Goal: Information Seeking & Learning: Learn about a topic

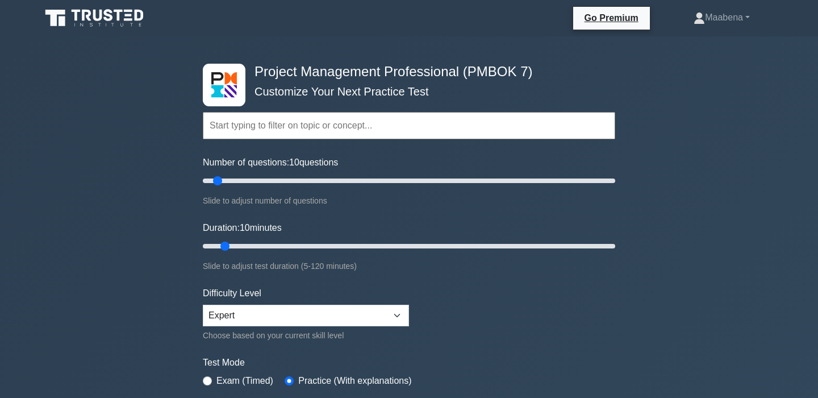
click at [429, 132] on input "text" at bounding box center [409, 125] width 413 height 27
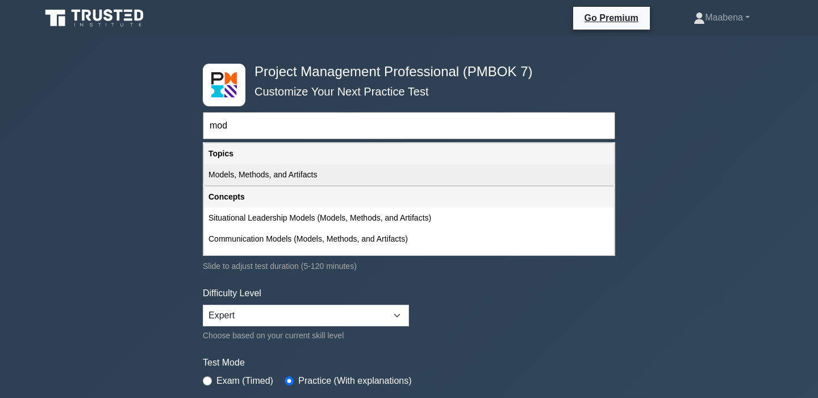
click at [373, 176] on div "Models, Methods, and Artifacts" at bounding box center [409, 174] width 410 height 21
type input "Models, Methods, and Artifacts"
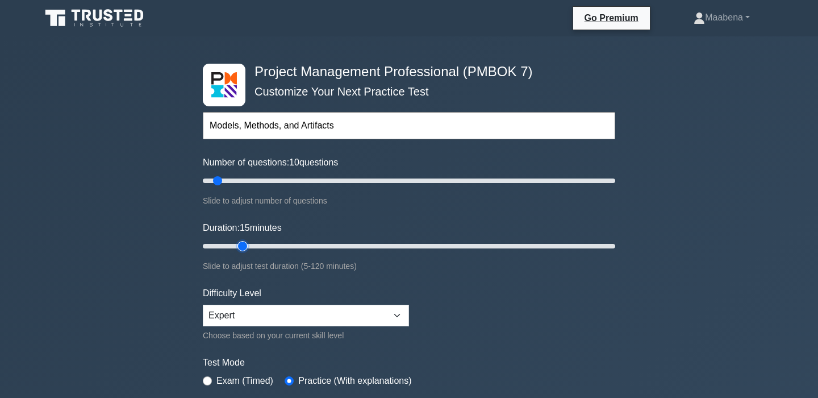
type input "15"
click at [240, 243] on input "Duration: 15 minutes" at bounding box center [409, 246] width 413 height 14
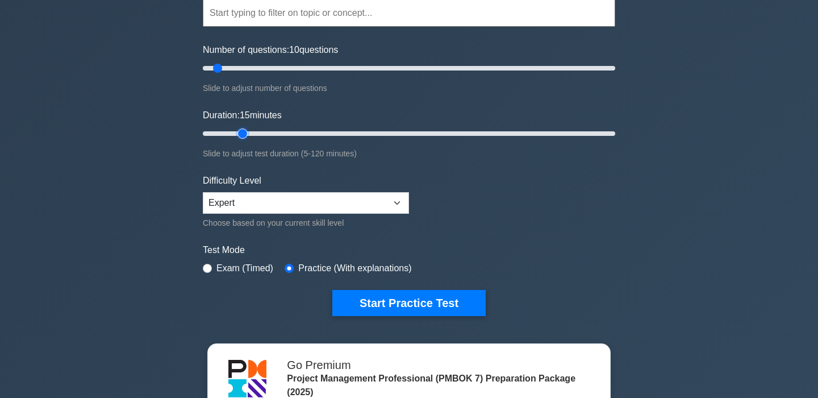
scroll to position [117, 0]
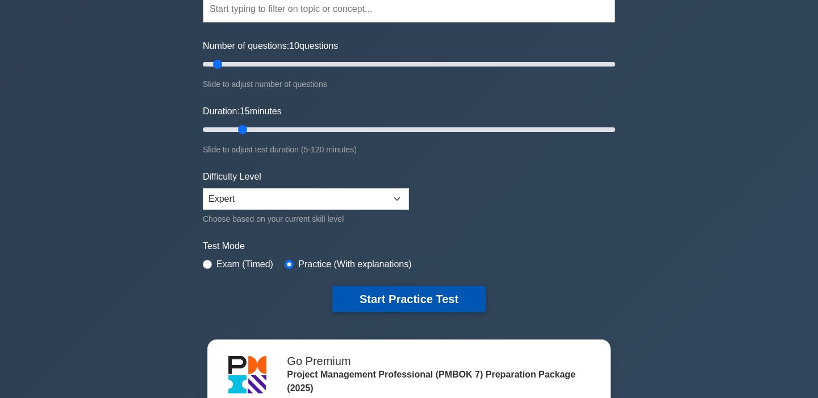
click at [368, 296] on button "Start Practice Test" at bounding box center [408, 299] width 153 height 26
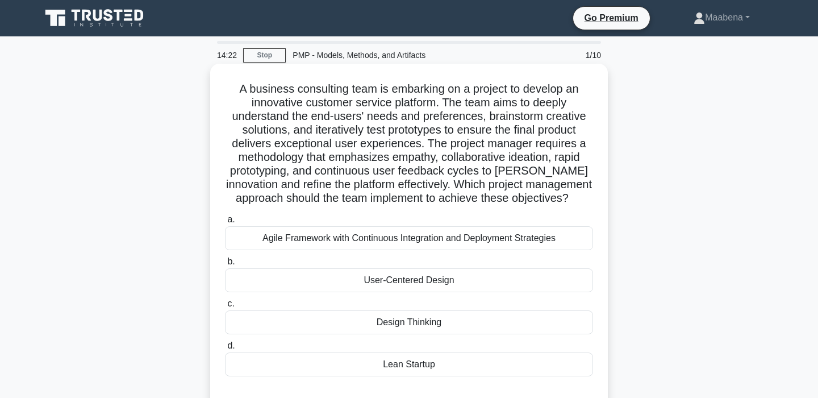
click at [375, 240] on div "Agile Framework with Continuous Integration and Deployment Strategies" at bounding box center [409, 238] width 368 height 24
click at [225, 223] on input "a. Agile Framework with Continuous Integration and Deployment Strategies" at bounding box center [225, 219] width 0 height 7
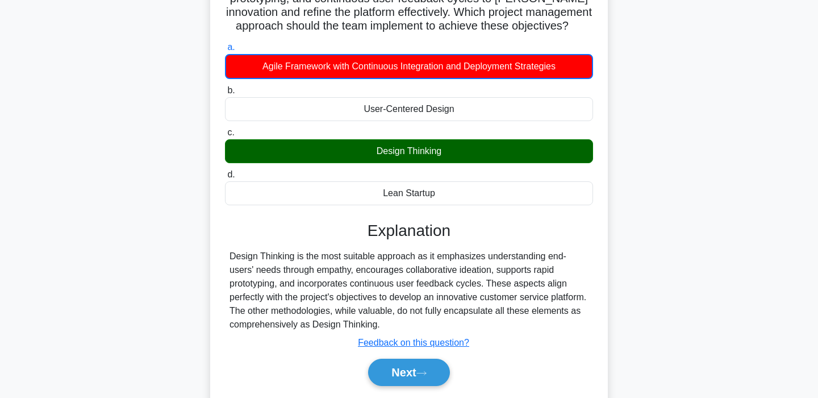
scroll to position [216, 0]
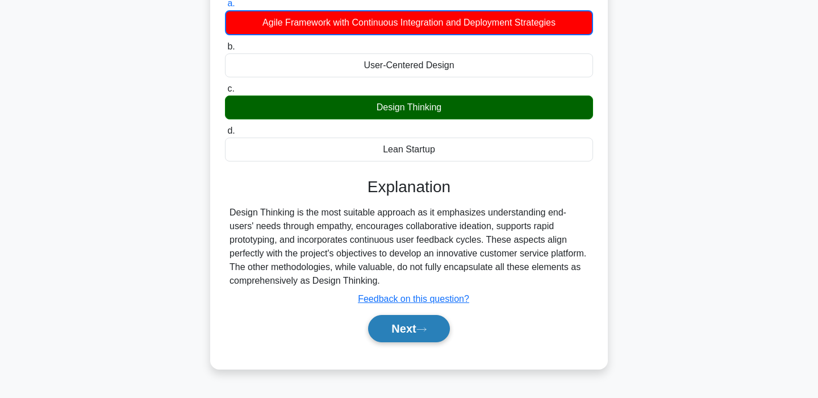
click at [413, 322] on button "Next" at bounding box center [408, 328] width 81 height 27
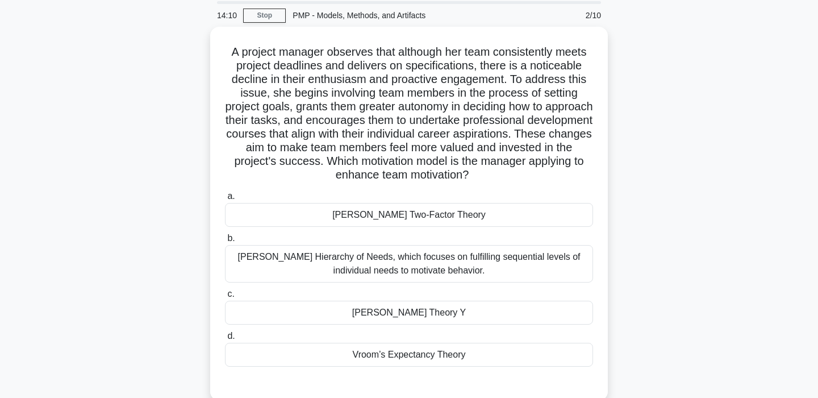
scroll to position [61, 0]
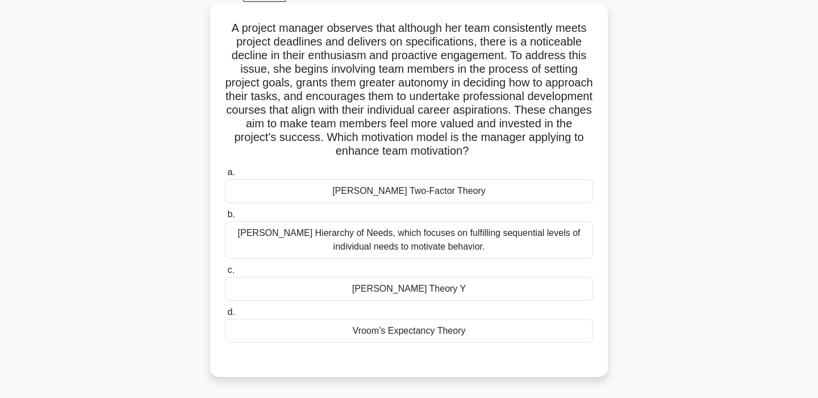
click at [418, 293] on div "[PERSON_NAME] Theory Y" at bounding box center [409, 289] width 368 height 24
click at [225, 274] on input "[PERSON_NAME] Theory Y" at bounding box center [225, 270] width 0 height 7
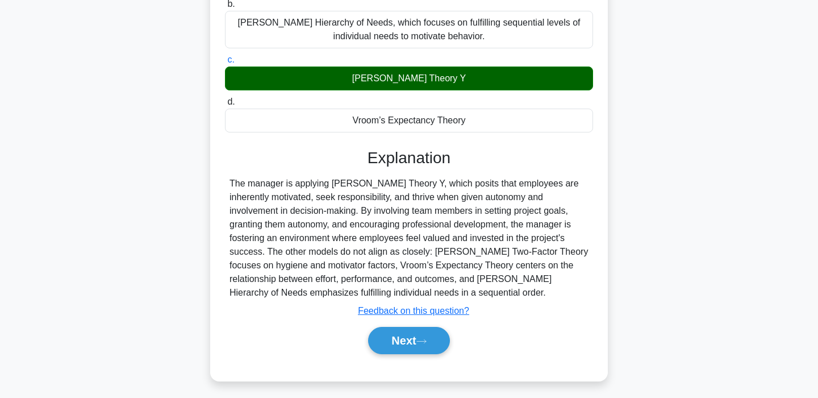
scroll to position [276, 0]
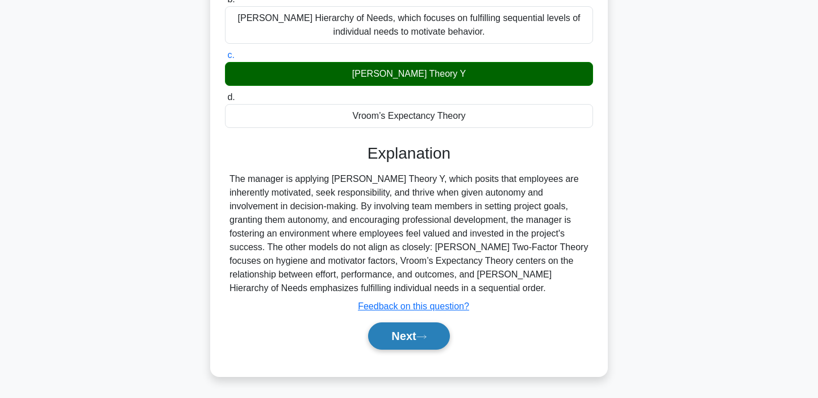
click at [410, 339] on button "Next" at bounding box center [408, 335] width 81 height 27
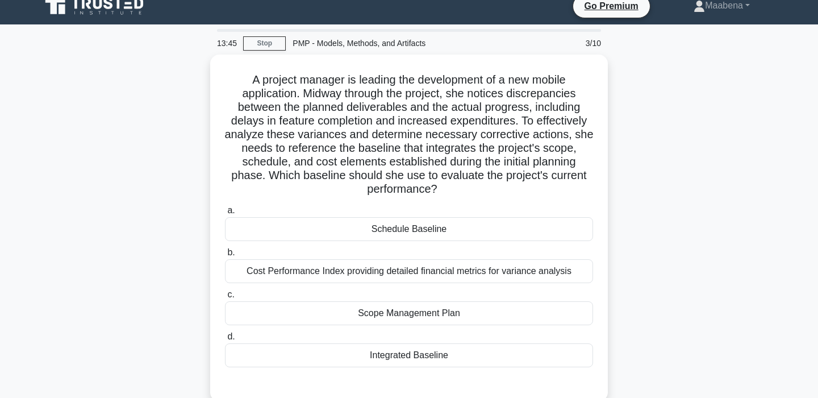
scroll to position [10, 0]
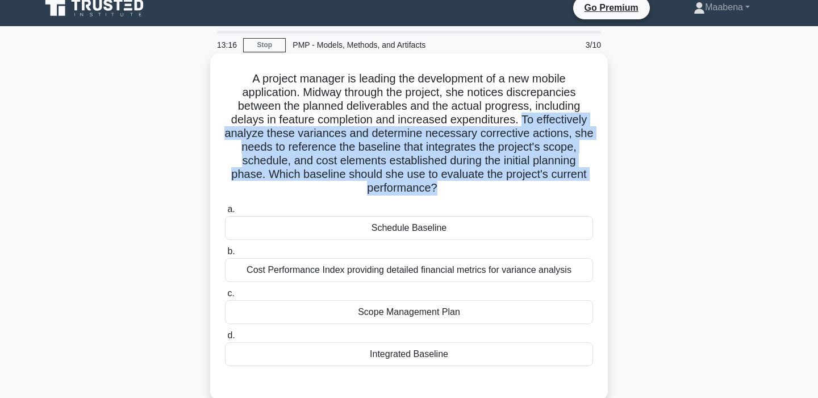
drag, startPoint x: 522, startPoint y: 119, endPoint x: 539, endPoint y: 199, distance: 82.0
click at [538, 199] on div "A project manager is leading the development of a new mobile application. Midwa…" at bounding box center [409, 227] width 389 height 338
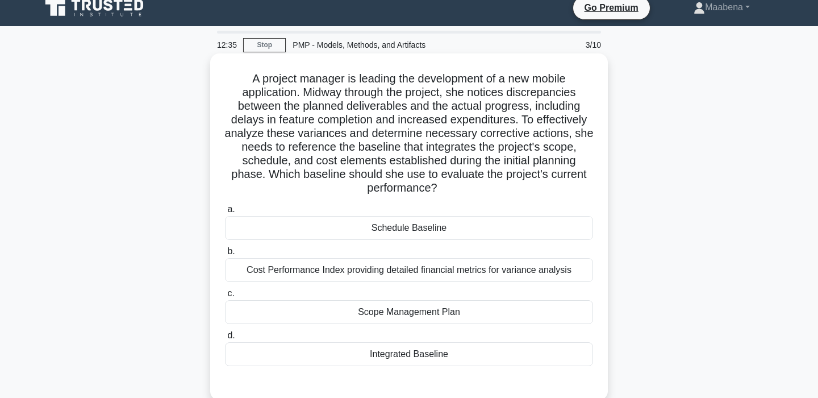
click at [470, 360] on div "Integrated Baseline" at bounding box center [409, 354] width 368 height 24
click at [225, 339] on input "d. Integrated Baseline" at bounding box center [225, 335] width 0 height 7
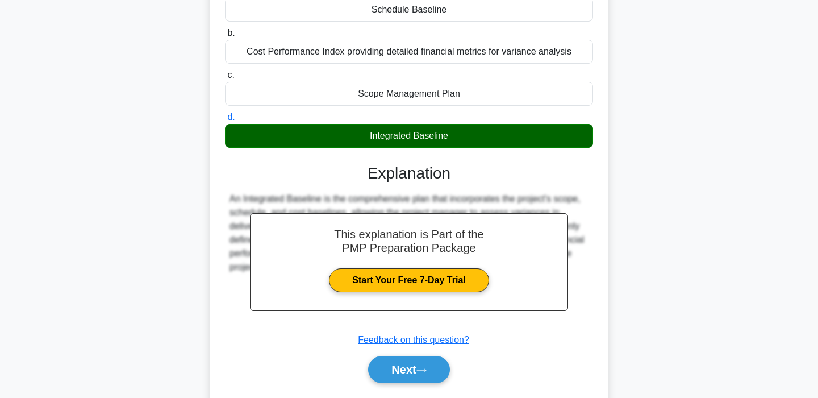
scroll to position [230, 0]
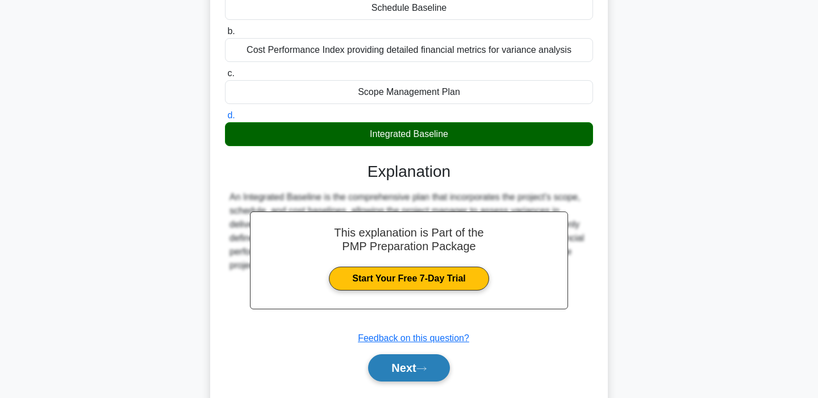
click at [441, 360] on button "Next" at bounding box center [408, 367] width 81 height 27
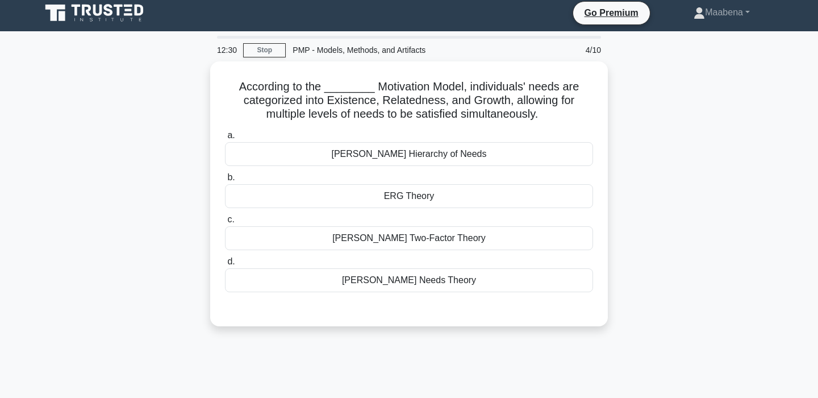
scroll to position [0, 0]
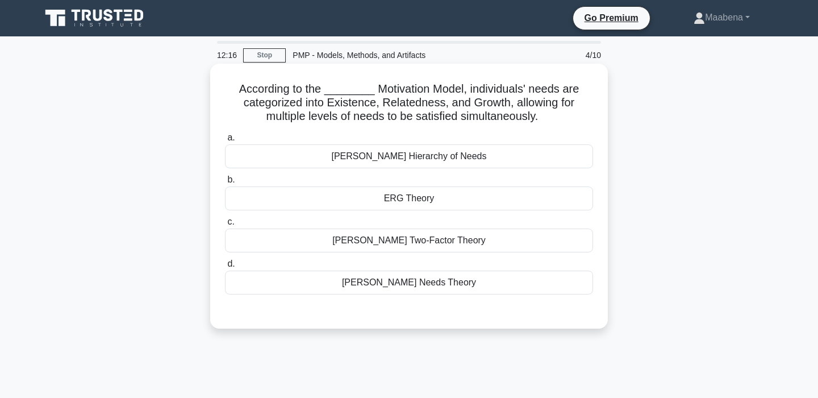
click at [432, 287] on div "[PERSON_NAME] Needs Theory" at bounding box center [409, 283] width 368 height 24
click at [225, 268] on input "[PERSON_NAME] Needs Theory" at bounding box center [225, 263] width 0 height 7
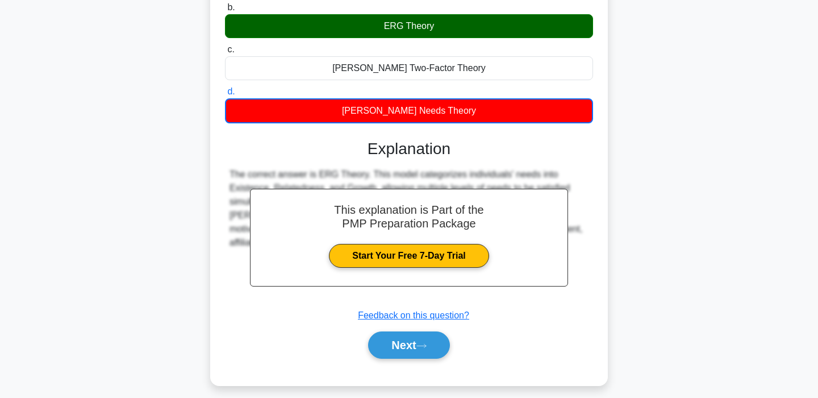
scroll to position [216, 0]
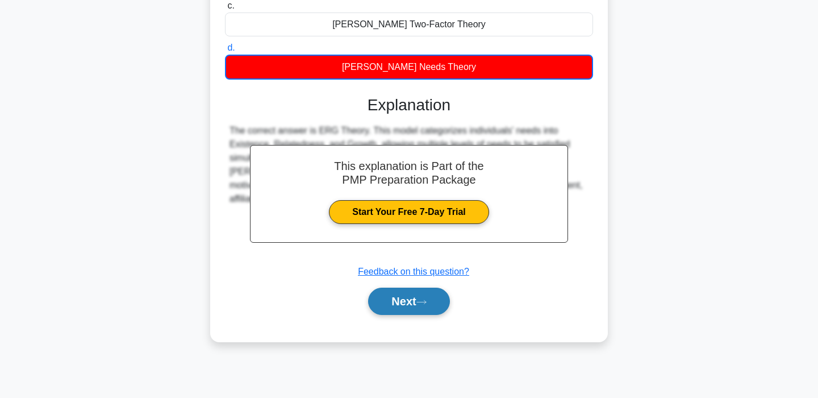
click at [424, 301] on icon at bounding box center [422, 302] width 10 height 6
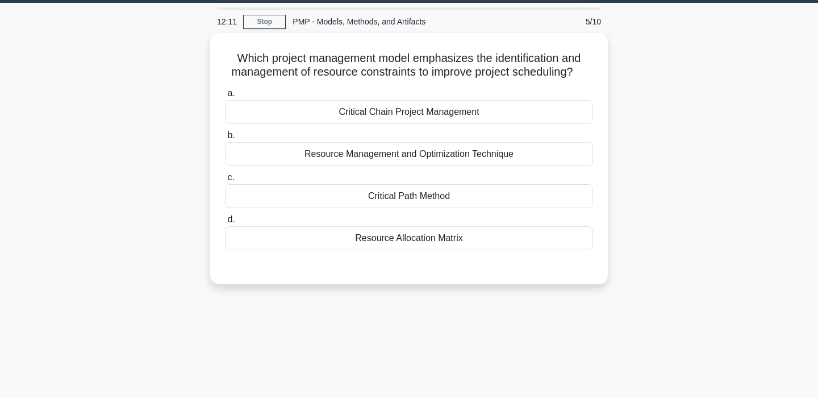
scroll to position [33, 0]
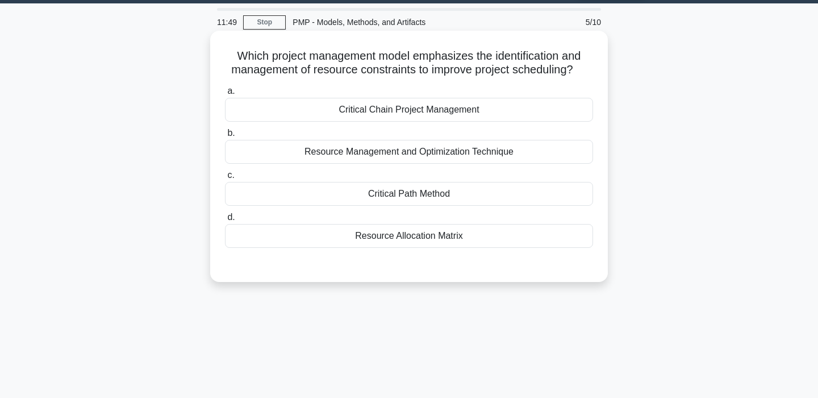
click at [446, 160] on div "Resource Management and Optimization Technique" at bounding box center [409, 152] width 368 height 24
click at [225, 137] on input "b. Resource Management and Optimization Technique" at bounding box center [225, 133] width 0 height 7
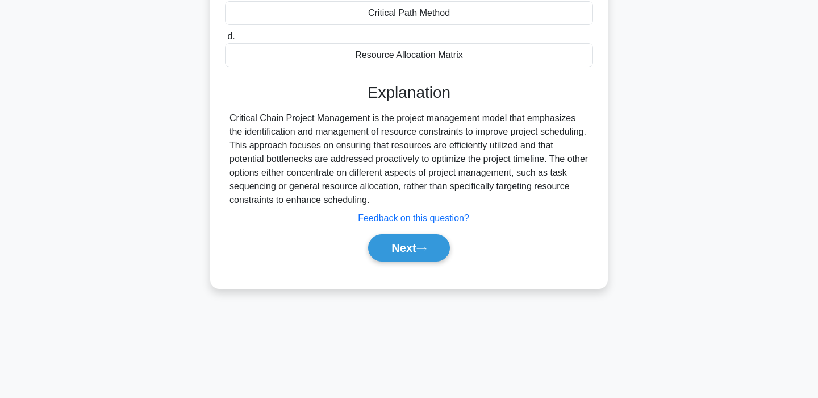
scroll to position [216, 0]
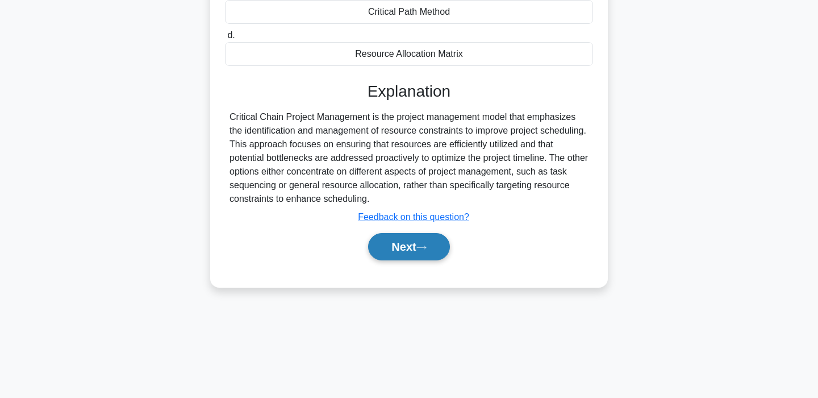
click at [402, 245] on button "Next" at bounding box center [408, 246] width 81 height 27
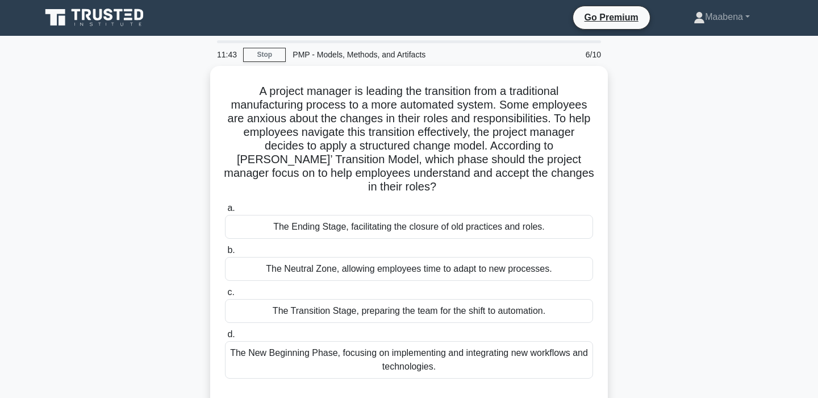
scroll to position [0, 0]
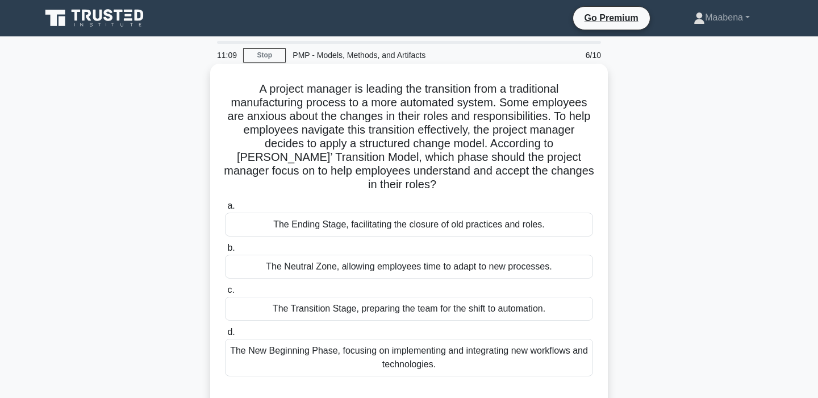
click at [403, 297] on div "The Transition Stage, preparing the team for the shift to automation." at bounding box center [409, 309] width 368 height 24
click at [225, 293] on input "c. The Transition Stage, preparing the team for the shift to automation." at bounding box center [225, 289] width 0 height 7
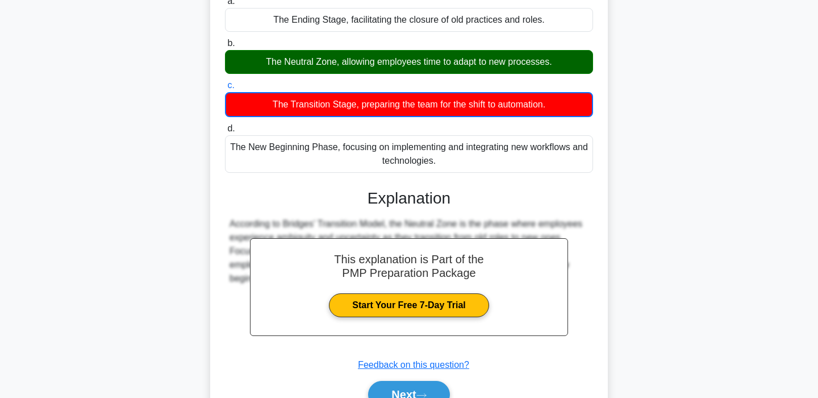
scroll to position [249, 0]
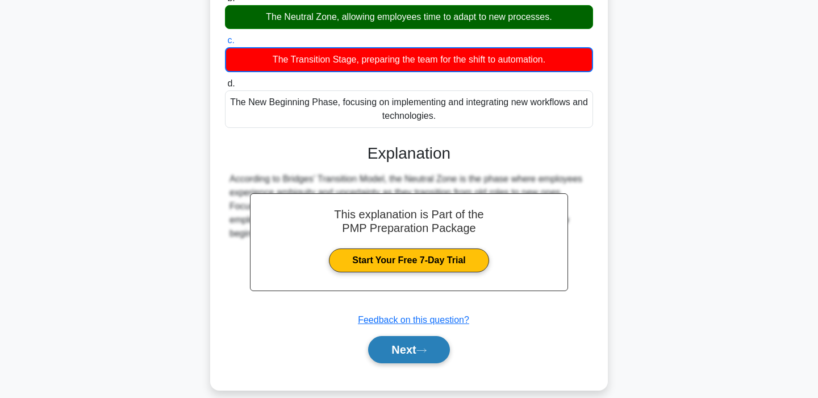
click at [406, 336] on button "Next" at bounding box center [408, 349] width 81 height 27
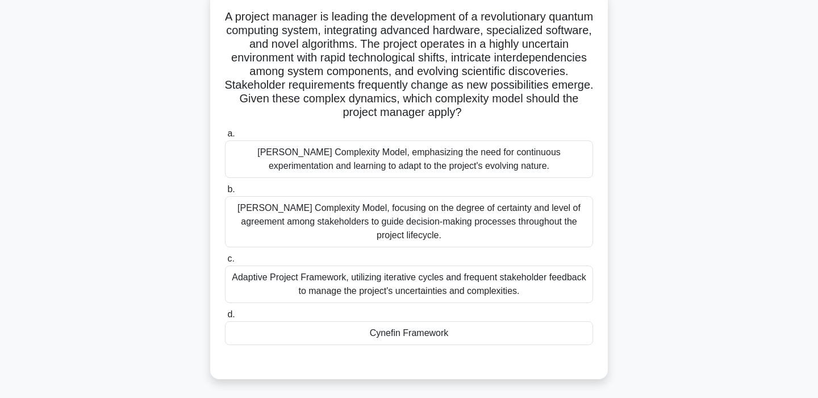
scroll to position [0, 0]
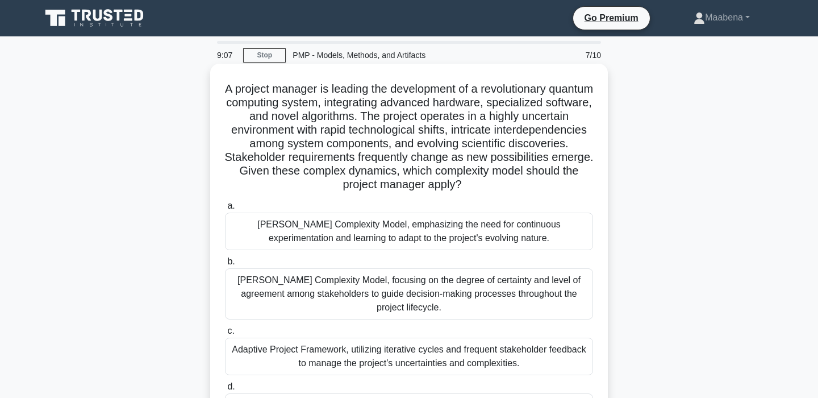
click at [345, 295] on div "[PERSON_NAME] Complexity Model, focusing on the degree of certainty and level o…" at bounding box center [409, 293] width 368 height 51
click at [225, 265] on input "[PERSON_NAME] Complexity Model, focusing on the degree of certainty and level o…" at bounding box center [225, 261] width 0 height 7
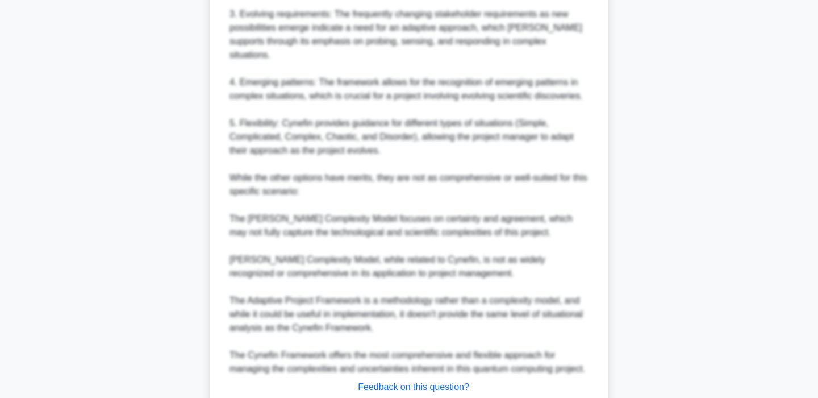
scroll to position [659, 0]
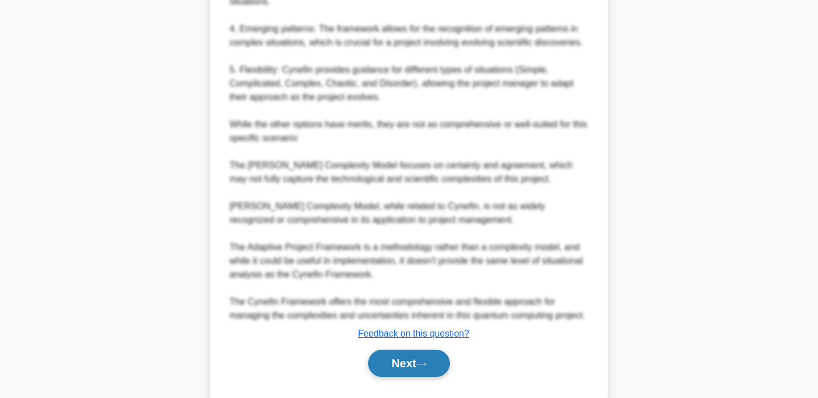
click at [394, 350] on button "Next" at bounding box center [408, 363] width 81 height 27
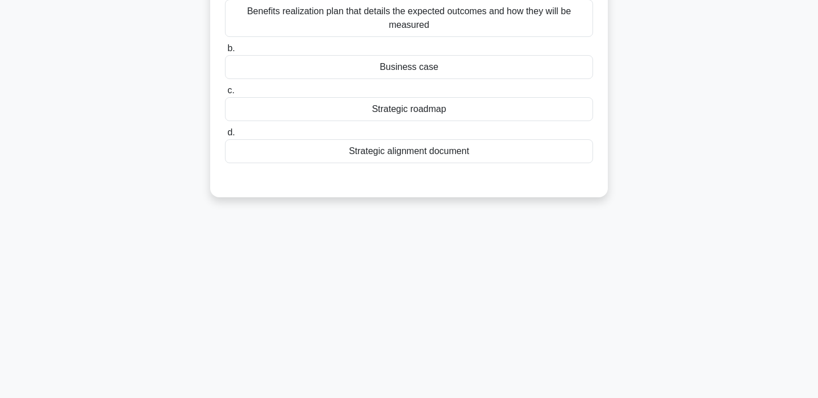
scroll to position [0, 0]
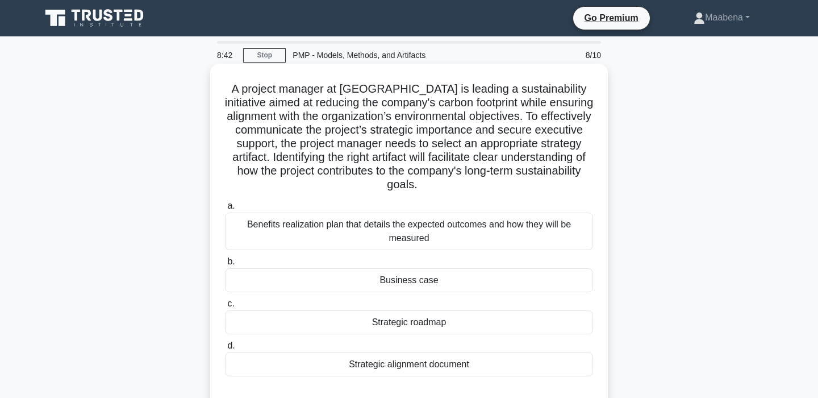
click at [409, 213] on div "Benefits realization plan that details the expected outcomes and how they will …" at bounding box center [409, 232] width 368 height 38
click at [225, 210] on input "a. Benefits realization plan that details the expected outcomes and how they wi…" at bounding box center [225, 205] width 0 height 7
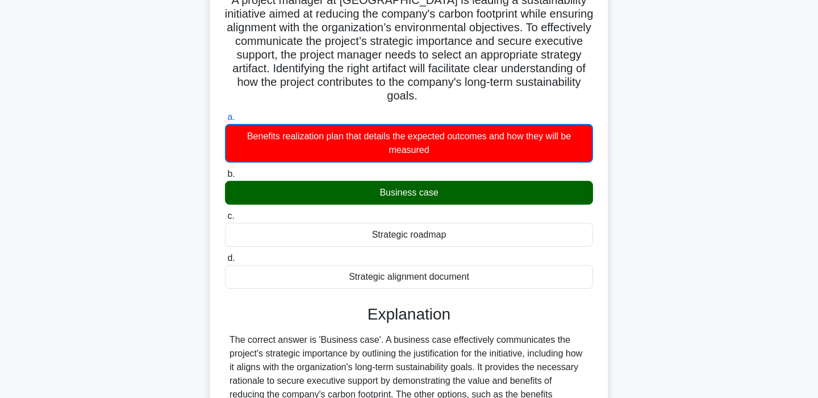
scroll to position [222, 0]
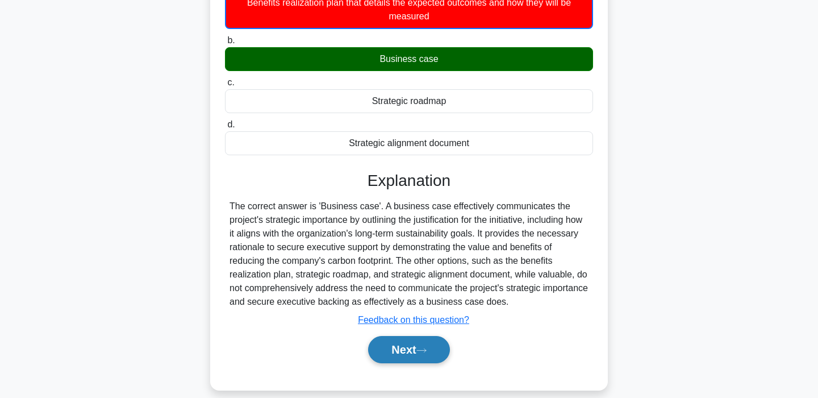
click at [413, 343] on button "Next" at bounding box center [408, 349] width 81 height 27
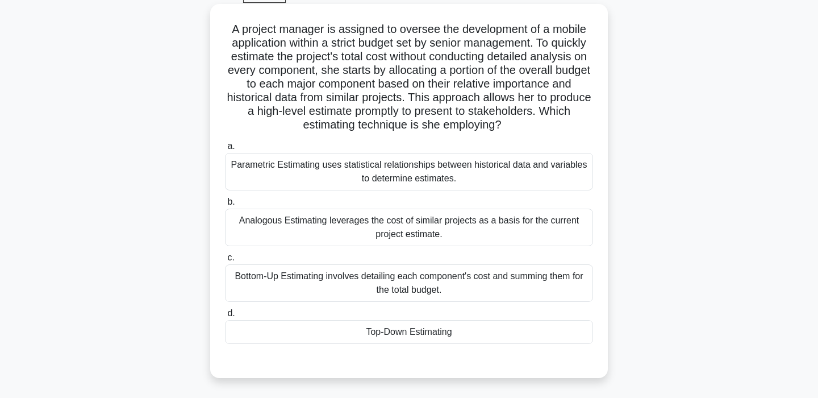
scroll to position [65, 0]
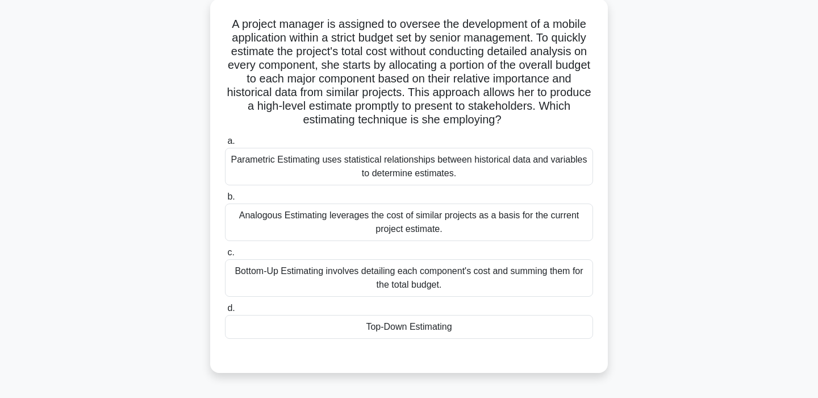
click at [389, 235] on div "Analogous Estimating leverages the cost of similar projects as a basis for the …" at bounding box center [409, 222] width 368 height 38
click at [225, 201] on input "b. Analogous Estimating leverages the cost of similar projects as a basis for t…" at bounding box center [225, 196] width 0 height 7
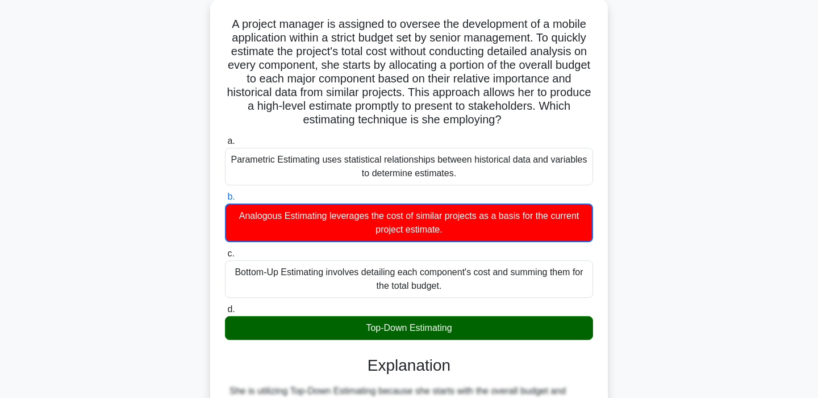
scroll to position [290, 0]
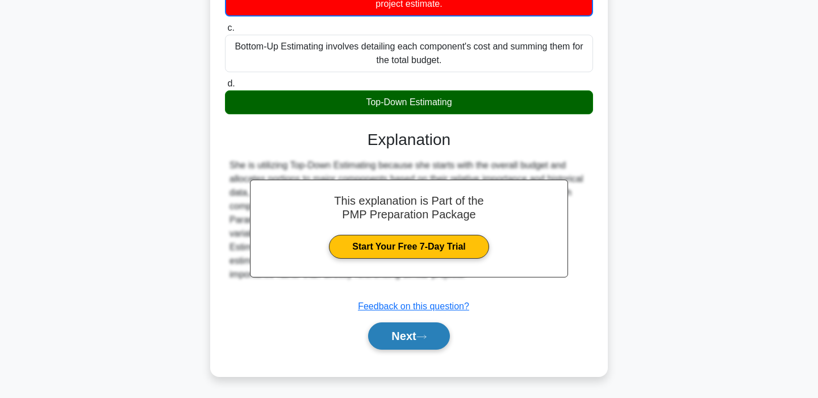
click at [399, 323] on button "Next" at bounding box center [408, 335] width 81 height 27
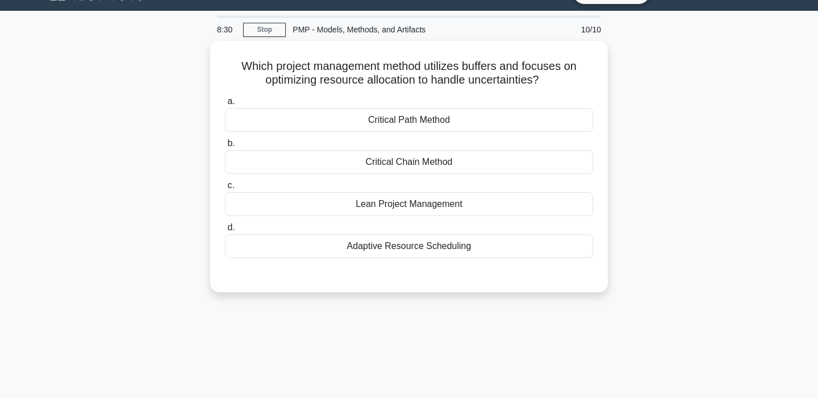
scroll to position [0, 0]
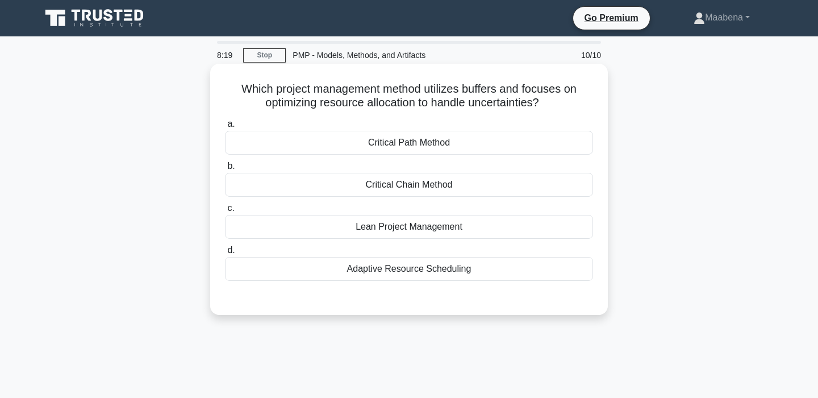
click at [401, 141] on div "Critical Path Method" at bounding box center [409, 143] width 368 height 24
click at [225, 128] on input "a. Critical Path Method" at bounding box center [225, 123] width 0 height 7
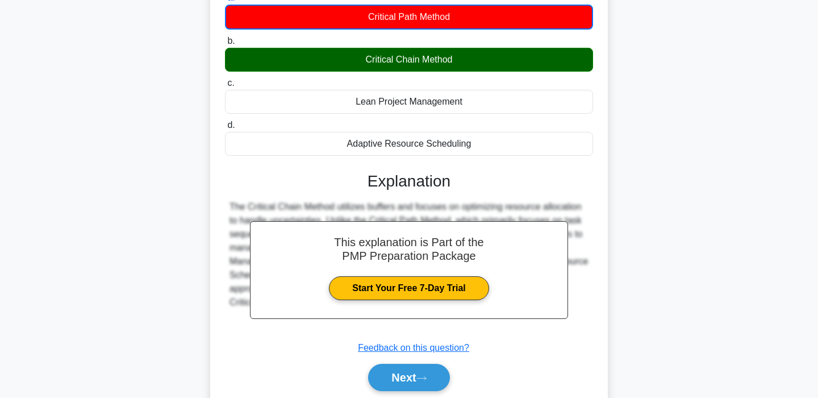
scroll to position [216, 0]
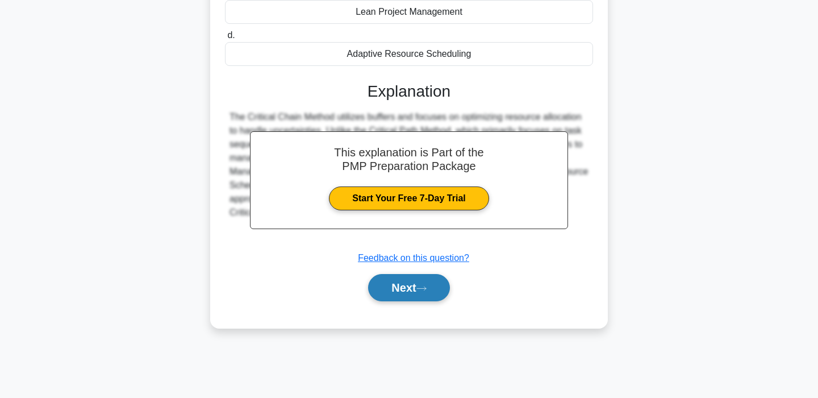
click at [402, 290] on button "Next" at bounding box center [408, 287] width 81 height 27
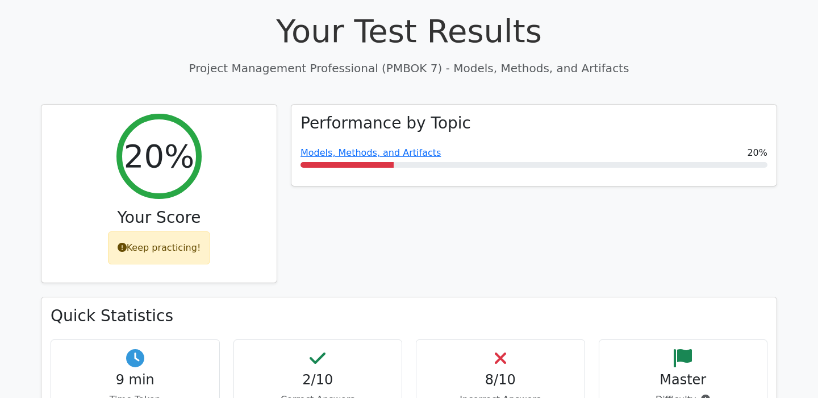
scroll to position [305, 0]
